Goal: Information Seeking & Learning: Find contact information

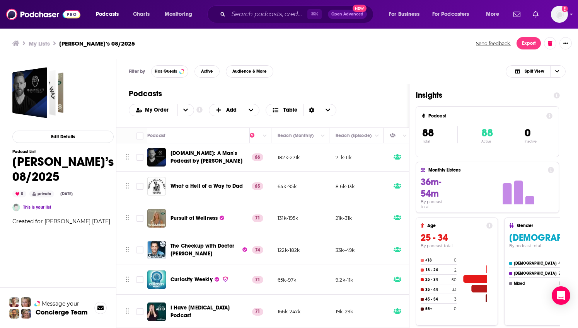
scroll to position [0, 215]
click at [273, 17] on input "Search podcasts, credits, & more..." at bounding box center [268, 14] width 79 height 12
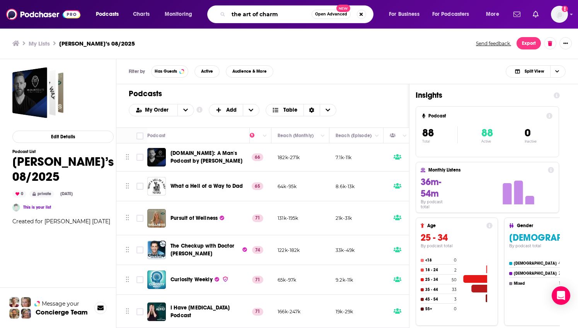
type input "the art of charm"
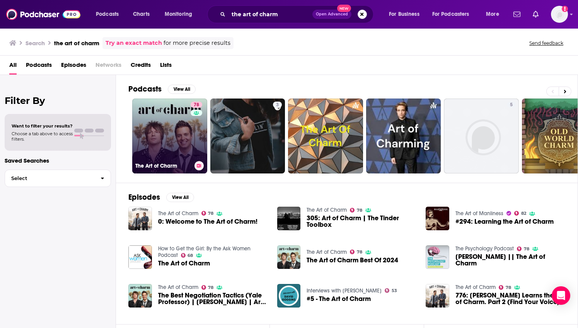
click at [191, 150] on div "78" at bounding box center [198, 132] width 14 height 60
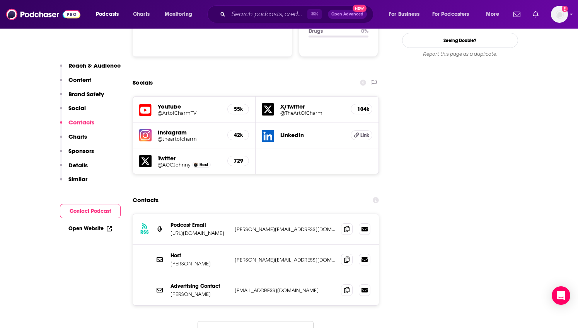
scroll to position [842, 0]
click at [269, 226] on p "[PERSON_NAME][EMAIL_ADDRESS][DOMAIN_NAME]" at bounding box center [285, 229] width 101 height 7
drag, startPoint x: 306, startPoint y: 184, endPoint x: 236, endPoint y: 185, distance: 70.0
click at [236, 226] on p "[PERSON_NAME][EMAIL_ADDRESS][DOMAIN_NAME]" at bounding box center [285, 229] width 101 height 7
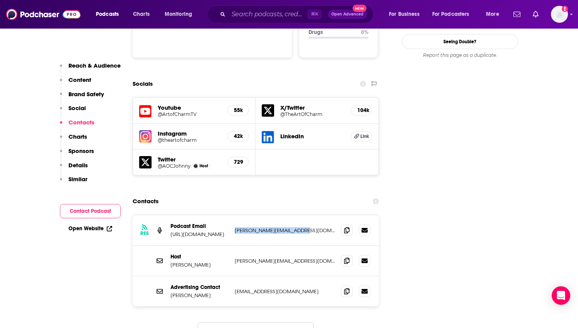
copy p "[PERSON_NAME][EMAIL_ADDRESS][DOMAIN_NAME]"
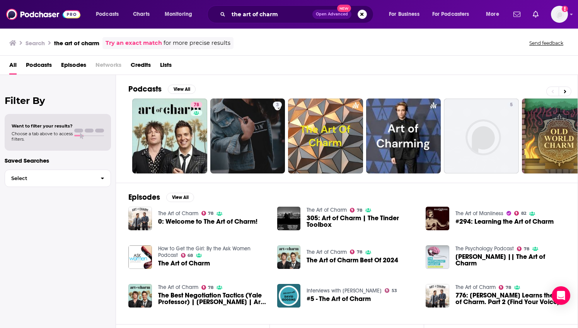
click at [167, 68] on span "Lists" at bounding box center [166, 67] width 12 height 16
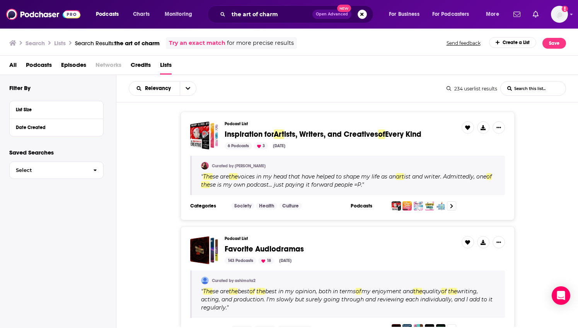
click at [132, 39] on ul "Search Lists Search Results: the art of charm" at bounding box center [84, 43] width 150 height 12
click at [149, 44] on span "the art of charm" at bounding box center [136, 42] width 45 height 7
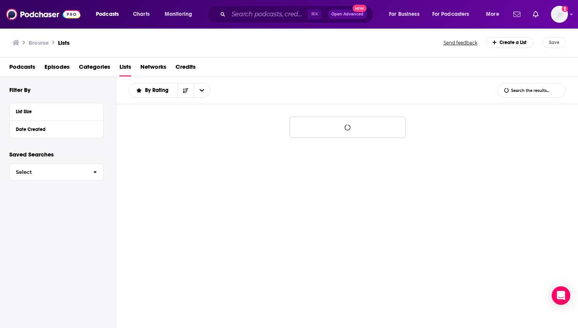
click at [34, 44] on h3 "Browse" at bounding box center [39, 42] width 20 height 7
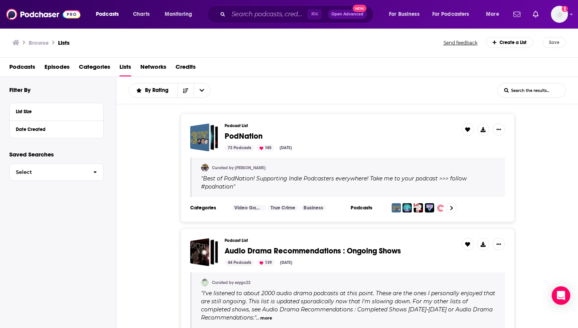
click at [66, 43] on h1 "Lists" at bounding box center [64, 42] width 12 height 7
click at [26, 67] on span "Podcasts" at bounding box center [22, 69] width 26 height 16
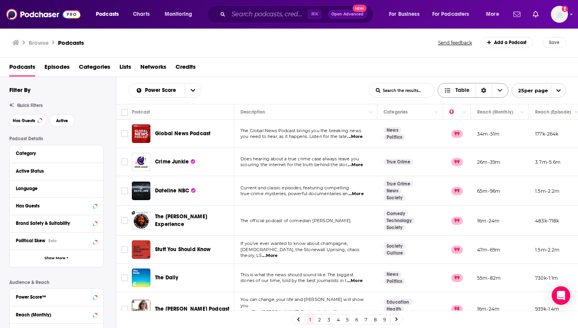
click at [463, 92] on span "Table" at bounding box center [463, 90] width 14 height 5
click at [126, 70] on span "Lists" at bounding box center [126, 69] width 12 height 16
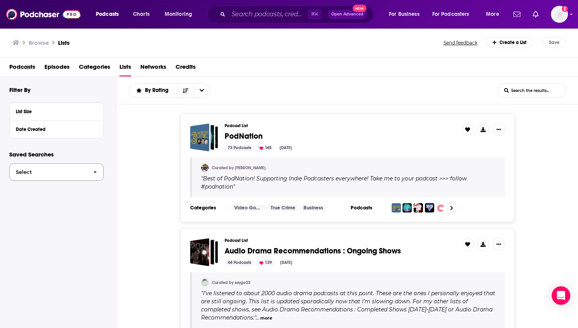
click at [73, 172] on span "Select" at bounding box center [48, 172] width 77 height 5
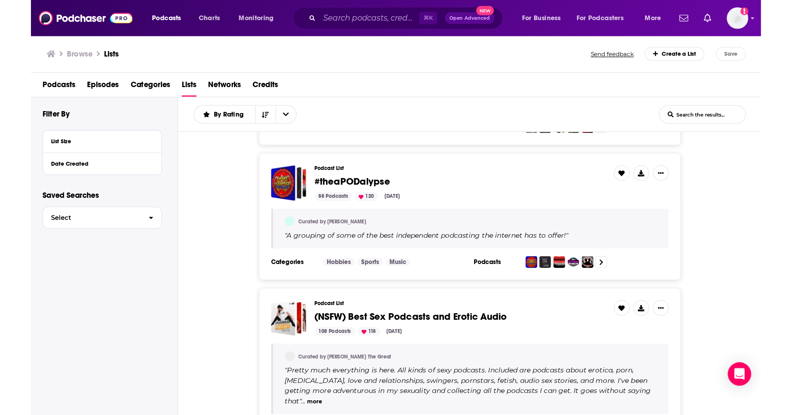
scroll to position [513, 0]
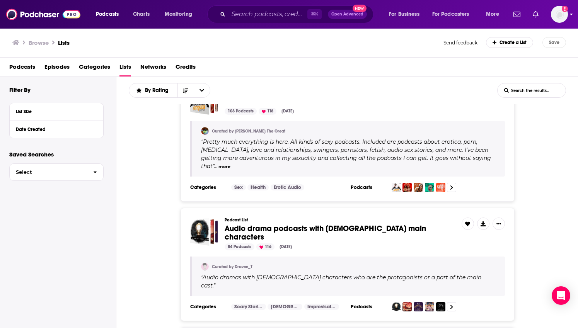
click at [563, 18] on img "Logged in as brandondfp" at bounding box center [559, 14] width 17 height 17
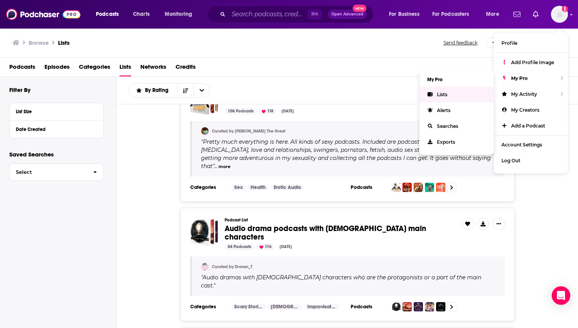
click at [451, 91] on link "Lists" at bounding box center [457, 95] width 74 height 16
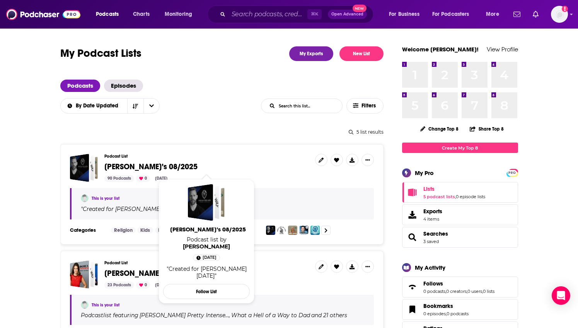
click at [121, 168] on span "[PERSON_NAME]’s 08/2025" at bounding box center [150, 167] width 93 height 10
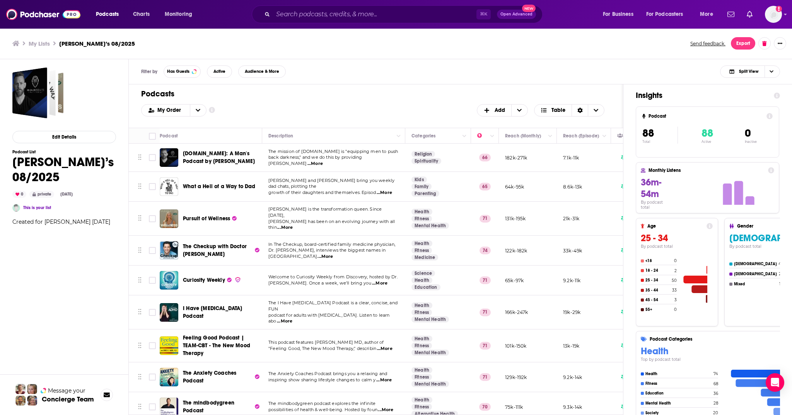
click at [299, 215] on span "[PERSON_NAME] is the transformation queen. Since [DATE]," at bounding box center [324, 212] width 113 height 12
click at [185, 217] on span "Pursuit of Wellness" at bounding box center [206, 218] width 47 height 7
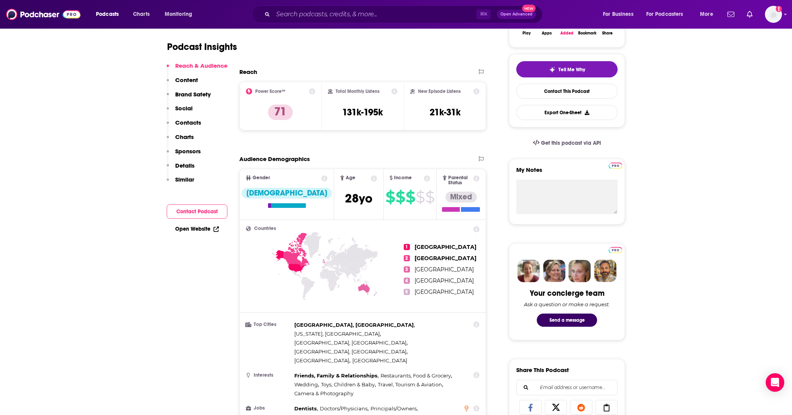
scroll to position [154, 0]
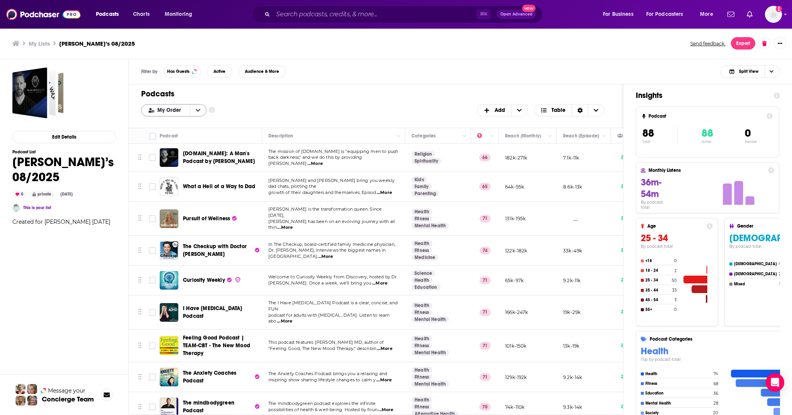
click at [200, 110] on button "open menu" at bounding box center [198, 110] width 16 height 12
click at [188, 144] on div "Power Score" at bounding box center [173, 148] width 65 height 13
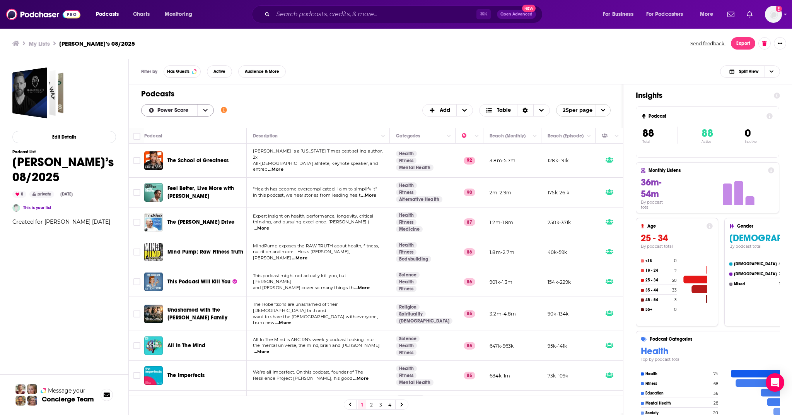
click at [207, 109] on icon "open menu" at bounding box center [205, 110] width 5 height 5
click at [190, 138] on span "Alphabetical" at bounding box center [182, 135] width 51 height 4
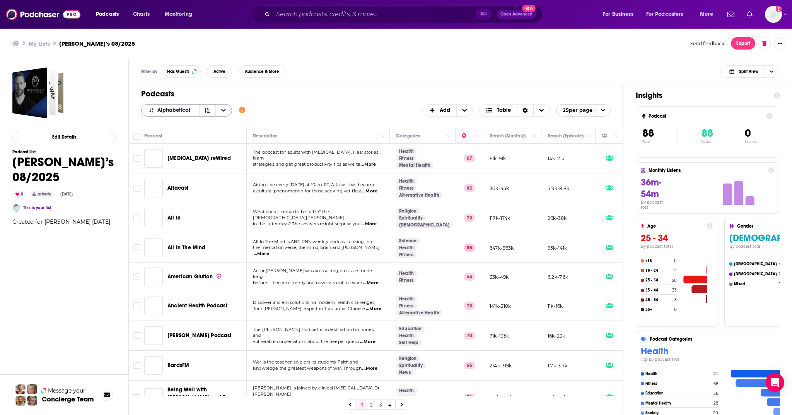
click at [222, 109] on icon "open menu" at bounding box center [223, 110] width 5 height 5
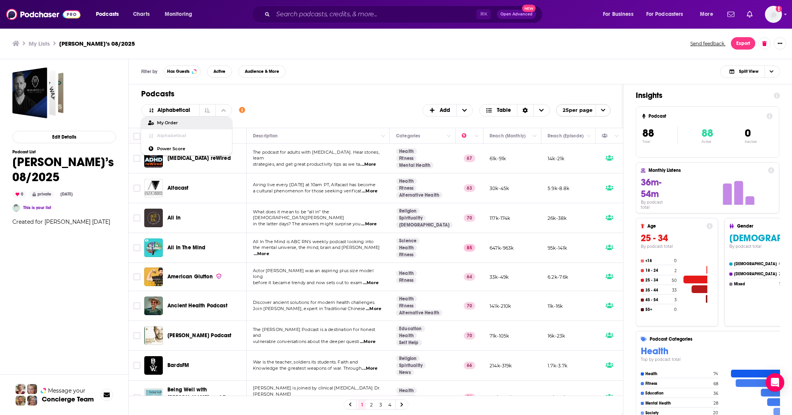
click at [211, 121] on span "My Order" at bounding box center [191, 123] width 69 height 4
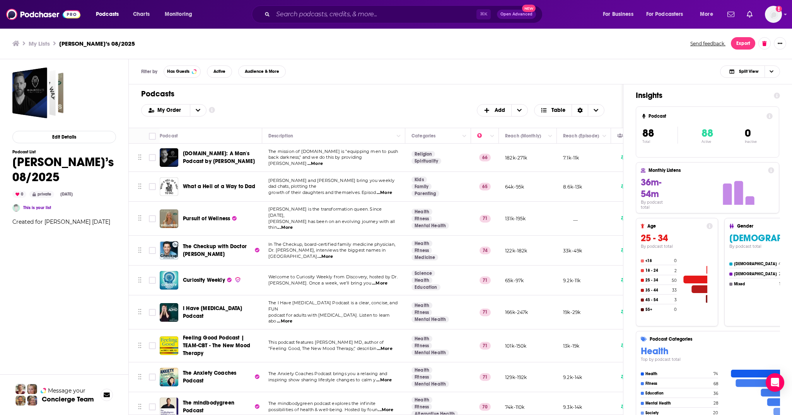
click at [337, 154] on span "The mission of [DOMAIN_NAME] is "equipping men to push" at bounding box center [333, 151] width 130 height 5
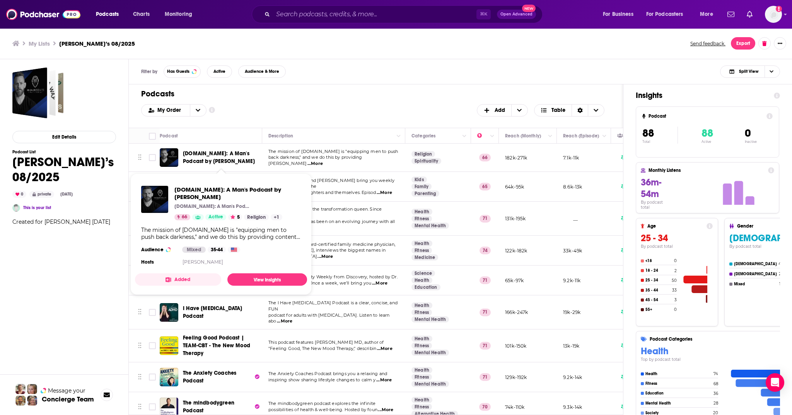
click at [239, 157] on span "[DOMAIN_NAME]: A Man's Podcast by [PERSON_NAME]" at bounding box center [221, 157] width 77 height 15
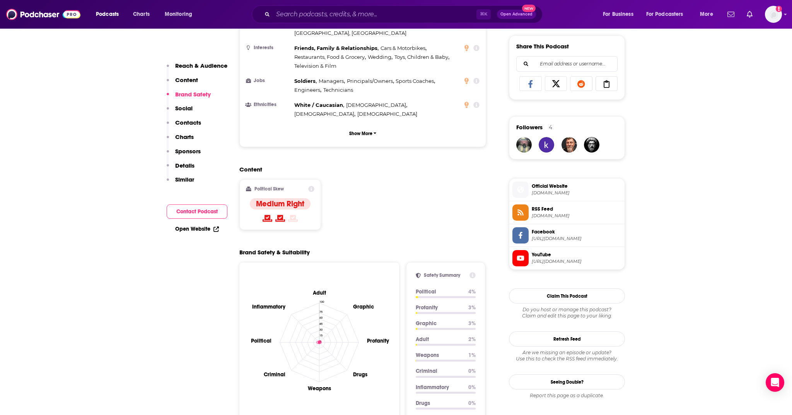
scroll to position [777, 0]
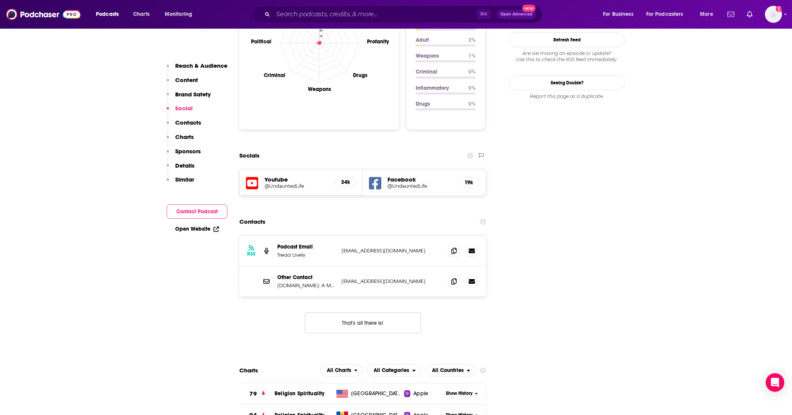
click at [374, 247] on p "[EMAIL_ADDRESS][DOMAIN_NAME]" at bounding box center [392, 250] width 101 height 7
click at [451, 244] on span at bounding box center [454, 250] width 12 height 12
click at [456, 278] on icon at bounding box center [453, 281] width 5 height 6
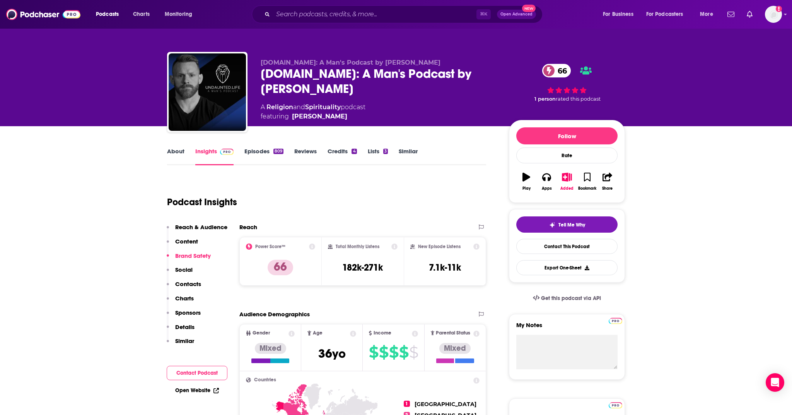
scroll to position [0, 0]
